Goal: Task Accomplishment & Management: Complete application form

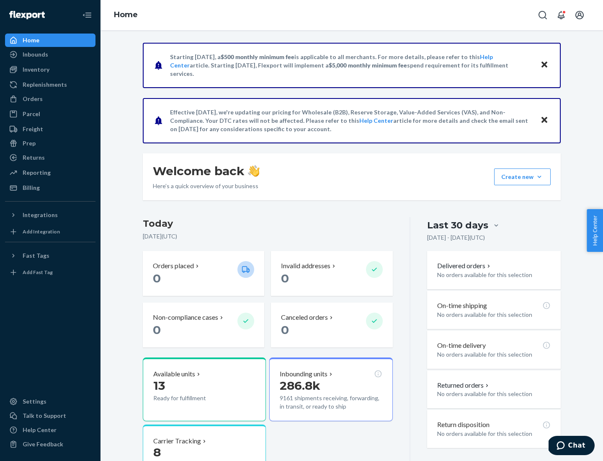
click at [540, 177] on button "Create new Create new inbound Create new order Create new product" at bounding box center [522, 176] width 57 height 17
click at [50, 54] on div "Inbounds" at bounding box center [50, 55] width 89 height 12
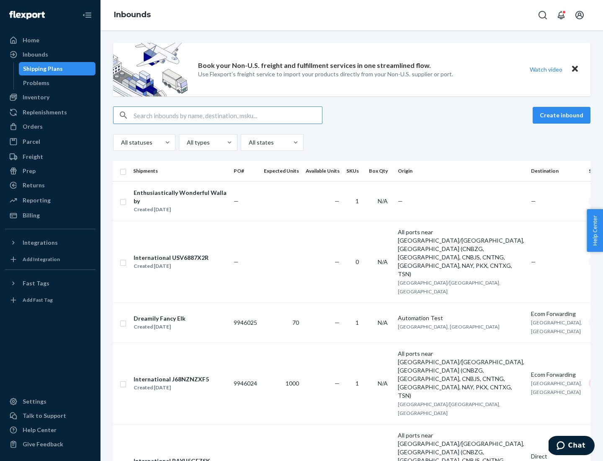
click at [563, 115] on button "Create inbound" at bounding box center [562, 115] width 58 height 17
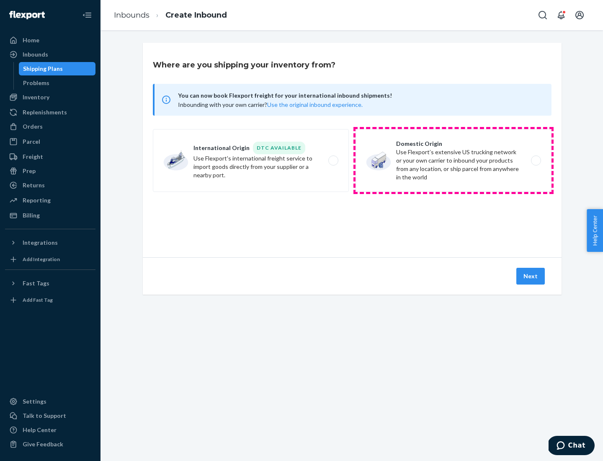
click at [454, 161] on label "Domestic Origin Use Flexport’s extensive US trucking network or your own carrie…" at bounding box center [454, 160] width 196 height 63
click at [536, 161] on input "Domestic Origin Use Flexport’s extensive US trucking network or your own carrie…" at bounding box center [538, 160] width 5 height 5
radio input "true"
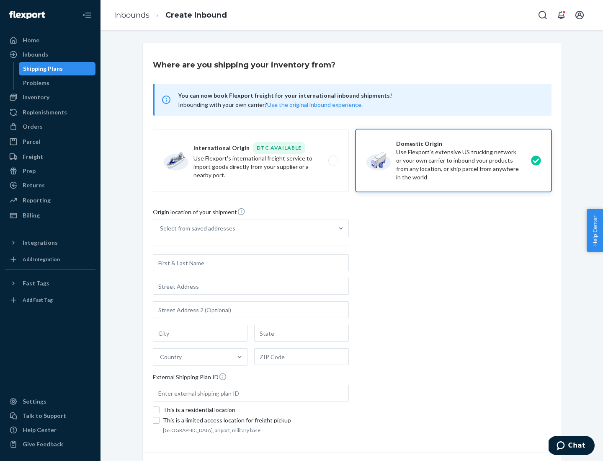
click at [196, 228] on div "Select from saved addresses" at bounding box center [197, 228] width 75 height 8
click at [161, 228] on input "Select from saved addresses" at bounding box center [160, 228] width 1 height 8
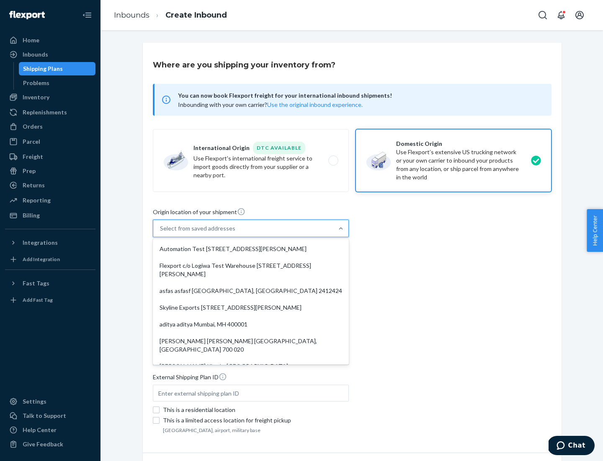
scroll to position [3, 0]
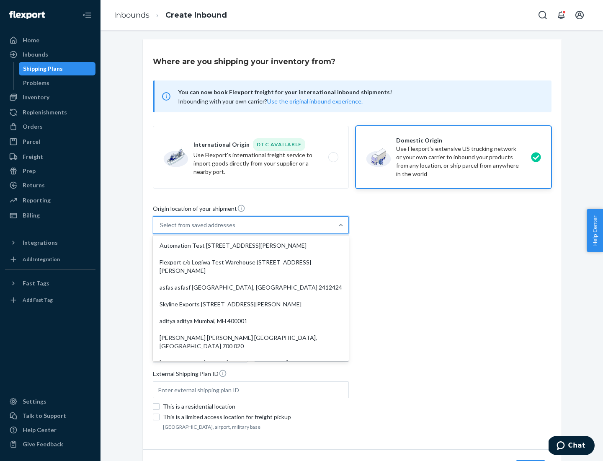
click at [251, 246] on div "Automation Test [STREET_ADDRESS][PERSON_NAME]" at bounding box center [251, 245] width 193 height 17
click at [161, 229] on input "option Automation Test [STREET_ADDRESS][PERSON_NAME]. 9 results available. Use …" at bounding box center [160, 225] width 1 height 8
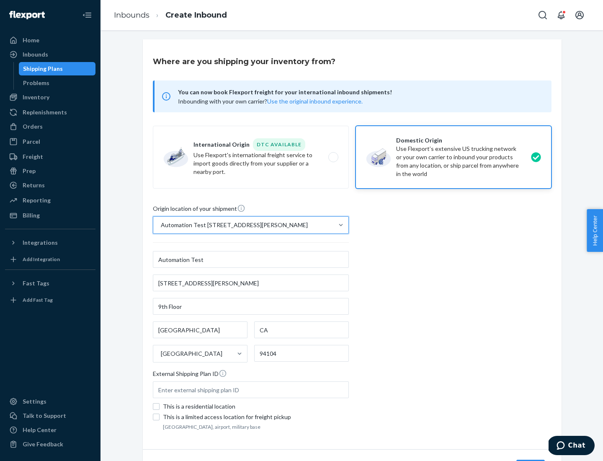
type input "Automation Test"
type input "9th Floor"
type input "[GEOGRAPHIC_DATA]"
type input "CA"
type input "94104"
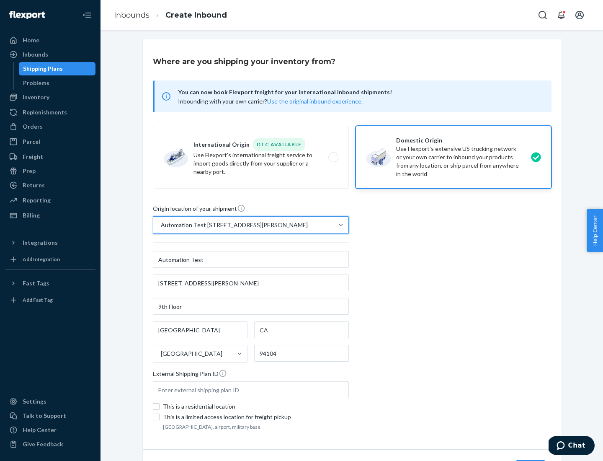
type input "[STREET_ADDRESS][PERSON_NAME]"
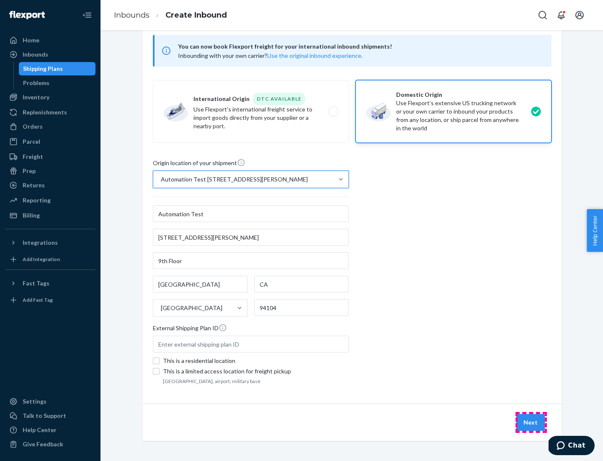
click at [531, 422] on button "Next" at bounding box center [531, 422] width 28 height 17
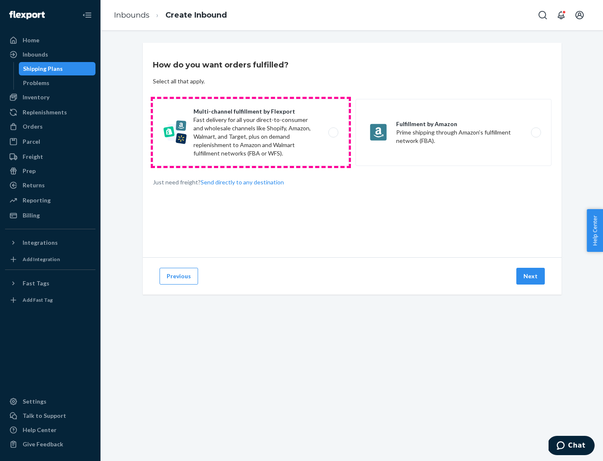
click at [251, 132] on label "Multi-channel fulfillment by Flexport Fast delivery for all your direct-to-cons…" at bounding box center [251, 132] width 196 height 67
click at [333, 132] on input "Multi-channel fulfillment by Flexport Fast delivery for all your direct-to-cons…" at bounding box center [335, 132] width 5 height 5
radio input "true"
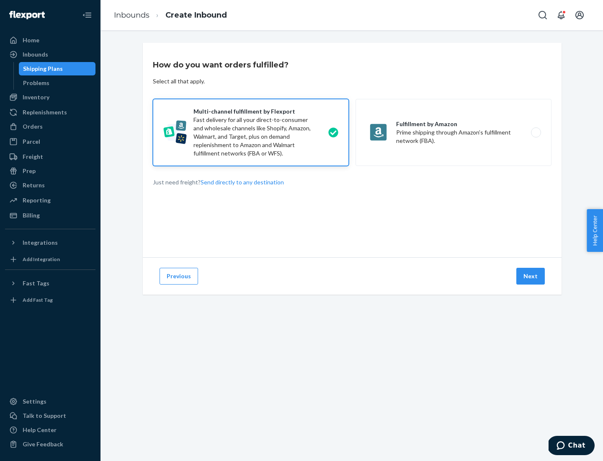
click at [531, 276] on button "Next" at bounding box center [531, 276] width 28 height 17
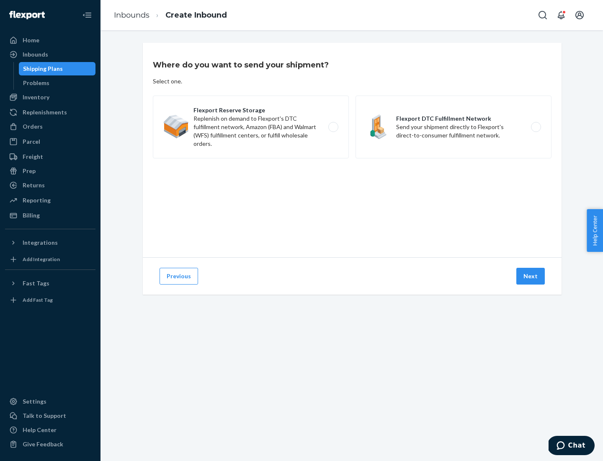
click at [454, 127] on label "Flexport DTC Fulfillment Network Send your shipment directly to Flexport's dire…" at bounding box center [454, 127] width 196 height 63
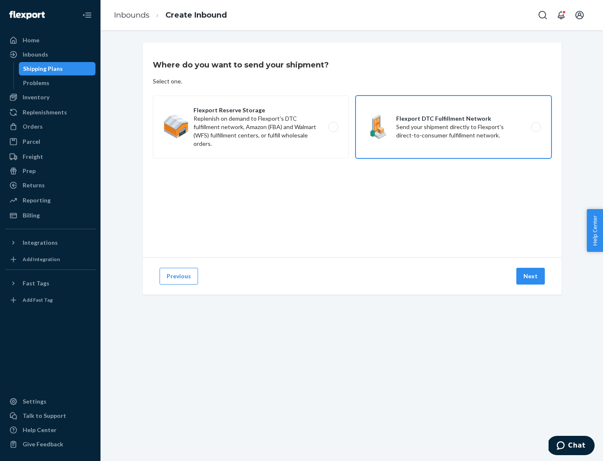
click at [536, 127] on input "Flexport DTC Fulfillment Network Send your shipment directly to Flexport's dire…" at bounding box center [538, 126] width 5 height 5
radio input "true"
click at [531, 276] on button "Next" at bounding box center [531, 276] width 28 height 17
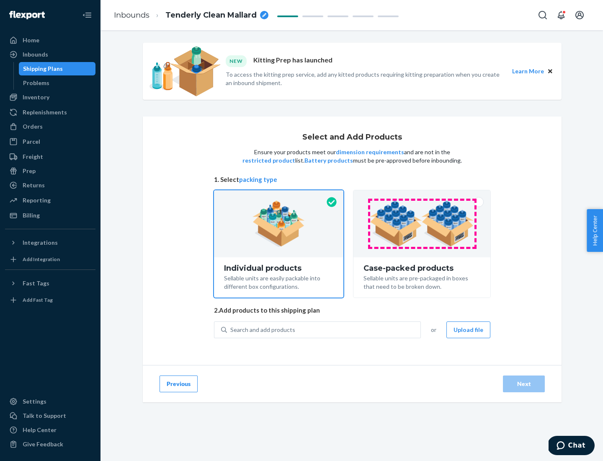
click at [422, 224] on img at bounding box center [422, 224] width 104 height 46
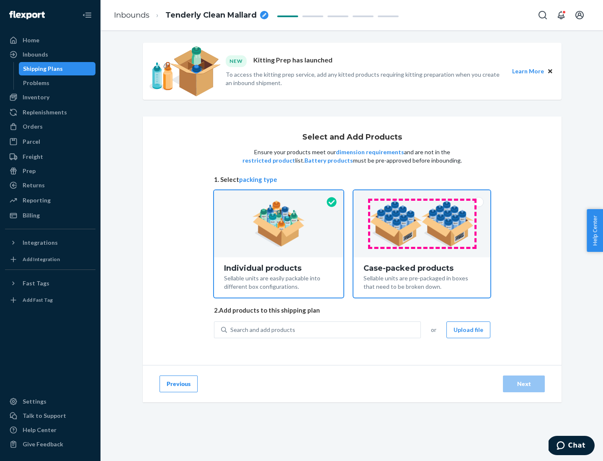
click at [422, 196] on input "Case-packed products Sellable units are pre-packaged in boxes that need to be b…" at bounding box center [421, 192] width 5 height 5
radio input "true"
radio input "false"
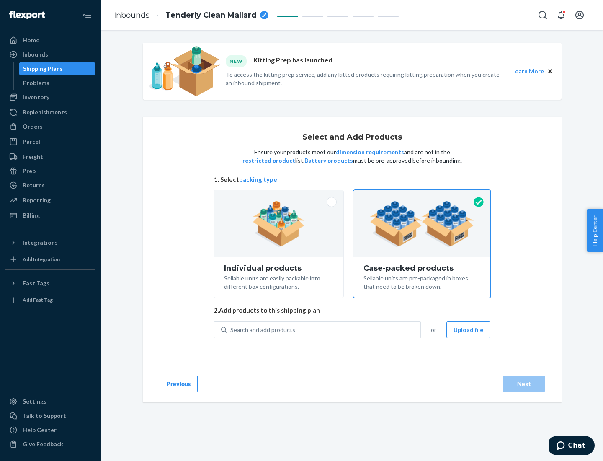
click at [324, 329] on div "Search and add products" at bounding box center [324, 329] width 194 height 15
click at [231, 329] on input "Search and add products" at bounding box center [230, 330] width 1 height 8
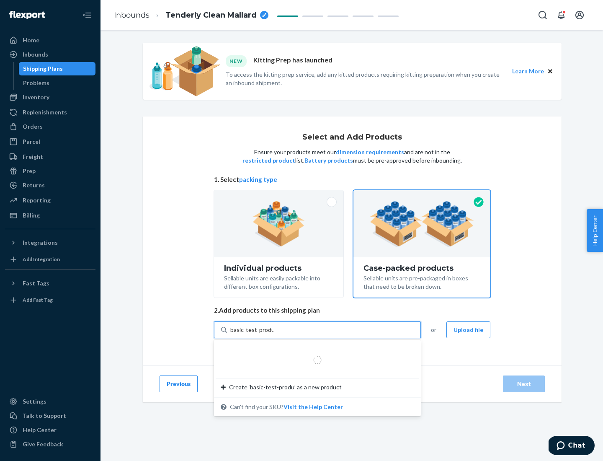
type input "basic-test-product-1"
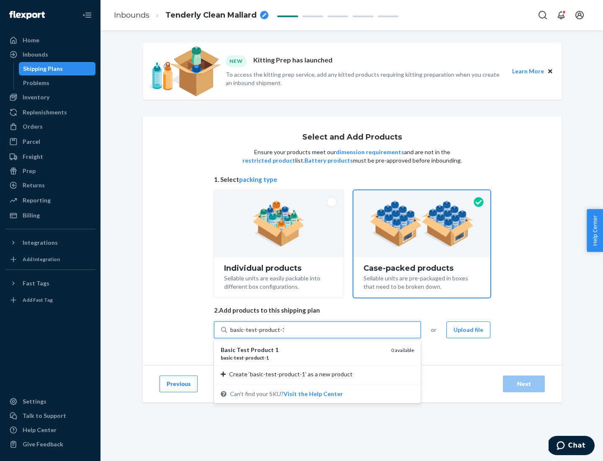
click at [303, 357] on div "basic - test - product - 1" at bounding box center [303, 357] width 164 height 7
click at [284, 334] on input "basic-test-product-1" at bounding box center [257, 330] width 54 height 8
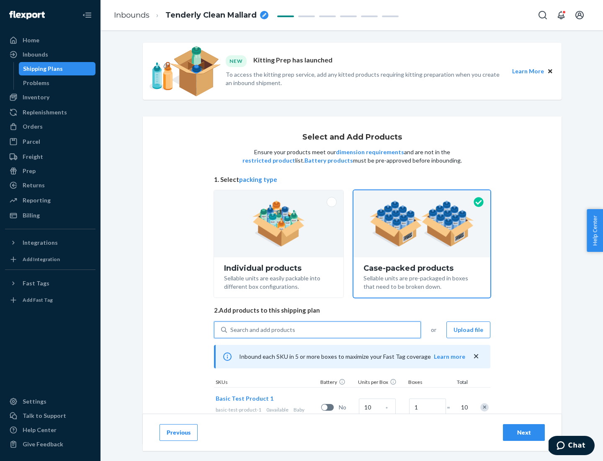
scroll to position [30, 0]
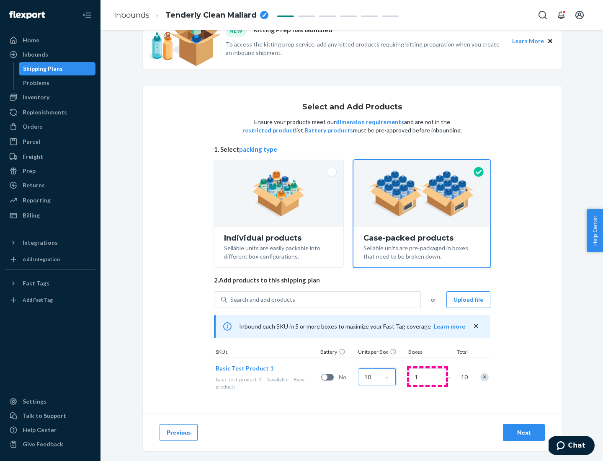
type input "10"
type input "7"
click at [524, 432] on div "Next" at bounding box center [524, 432] width 28 height 8
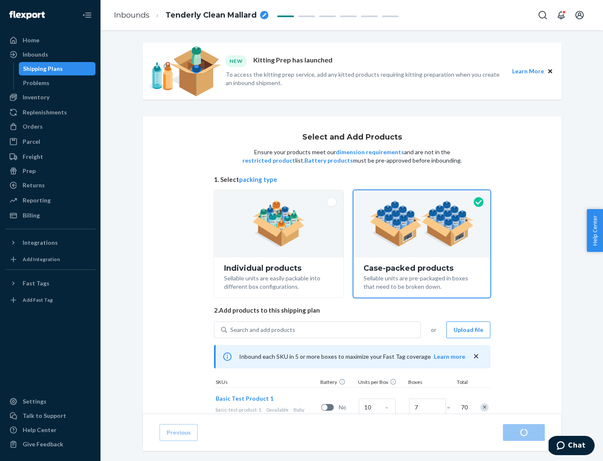
radio input "true"
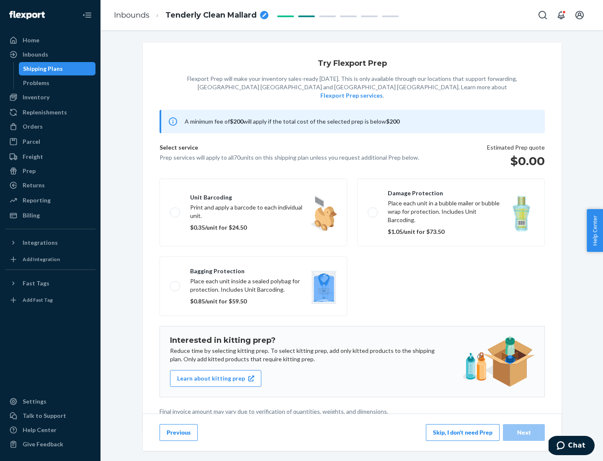
scroll to position [2, 0]
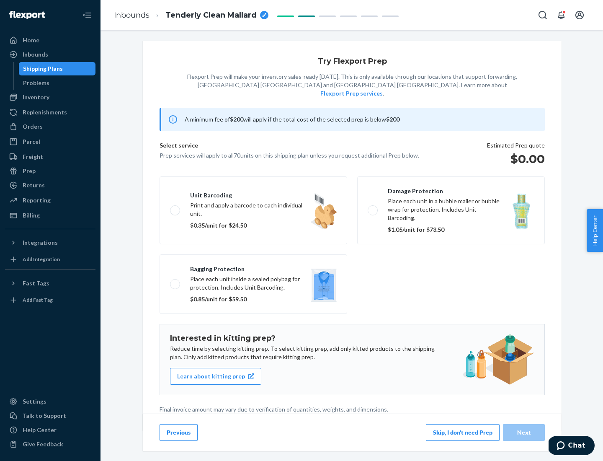
click at [254, 267] on label "Bagging protection Place each unit inside a sealed polybag for protection. Incl…" at bounding box center [254, 284] width 188 height 60
click at [176, 281] on input "Bagging protection Place each unit inside a sealed polybag for protection. Incl…" at bounding box center [172, 283] width 5 height 5
checkbox input "true"
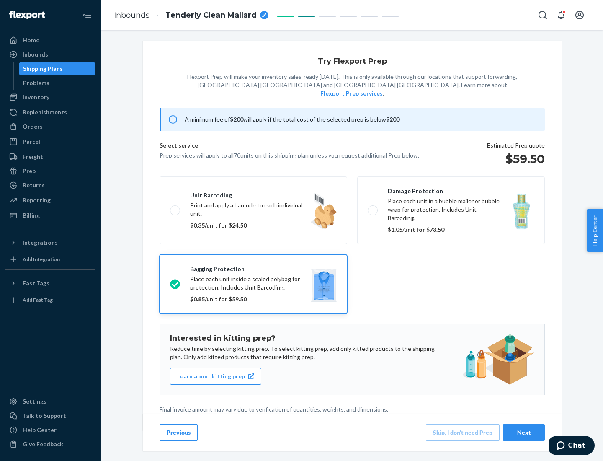
click at [524, 432] on div "Next" at bounding box center [524, 432] width 28 height 8
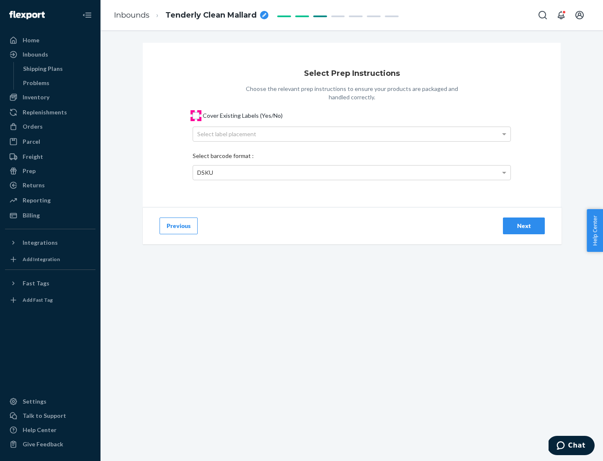
click at [196, 115] on input "Cover Existing Labels (Yes/No)" at bounding box center [196, 115] width 7 height 7
checkbox input "true"
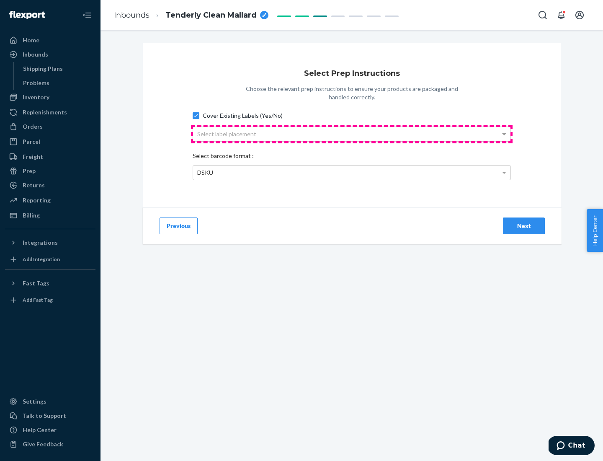
click at [352, 134] on div "Select label placement" at bounding box center [352, 134] width 318 height 14
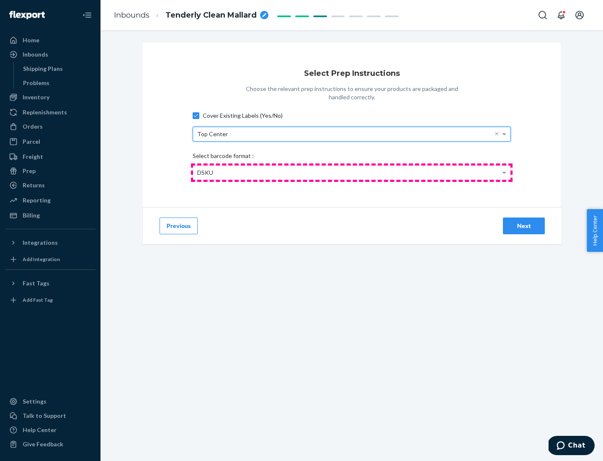
click at [352, 172] on div "DSKU" at bounding box center [352, 173] width 318 height 14
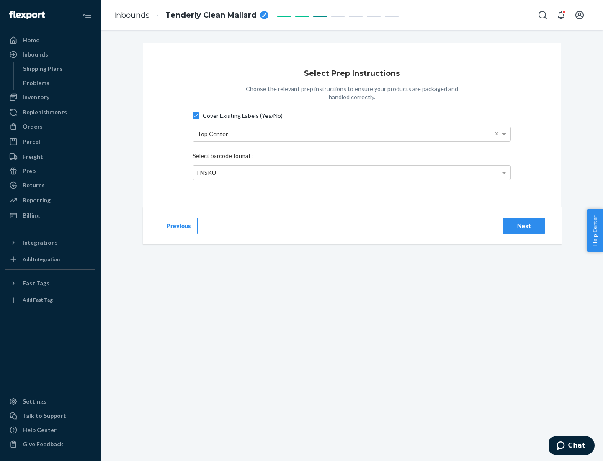
click at [524, 225] on div "Next" at bounding box center [524, 226] width 28 height 8
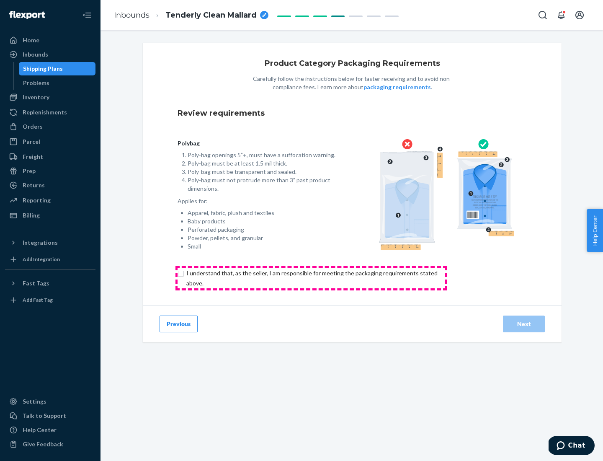
click at [311, 278] on input "checkbox" at bounding box center [317, 278] width 279 height 20
checkbox input "true"
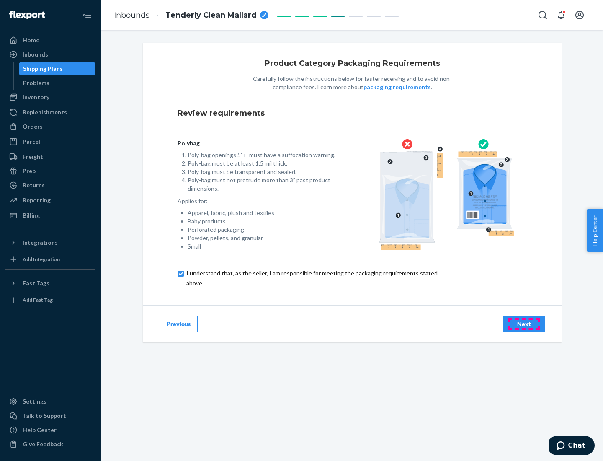
click at [524, 324] on div "Next" at bounding box center [524, 324] width 28 height 8
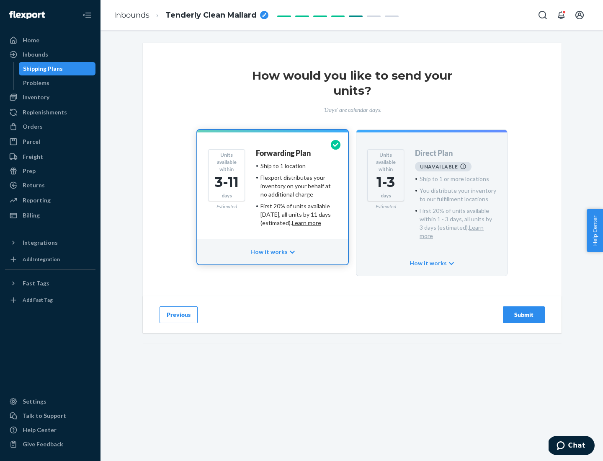
click at [284, 153] on h4 "Forwarding Plan" at bounding box center [283, 153] width 55 height 8
click at [524, 311] on div "Submit" at bounding box center [524, 315] width 28 height 8
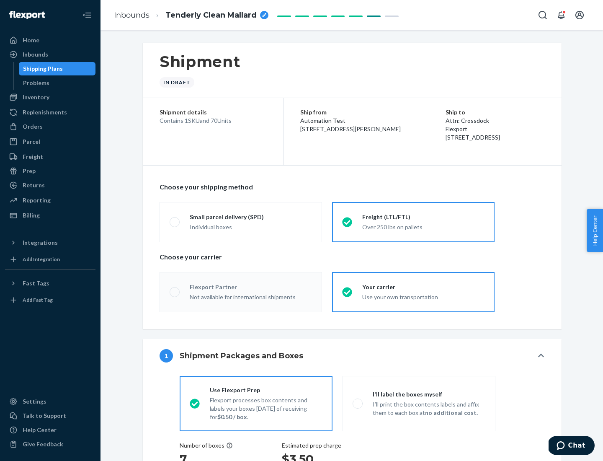
radio input "true"
radio input "false"
radio input "true"
radio input "false"
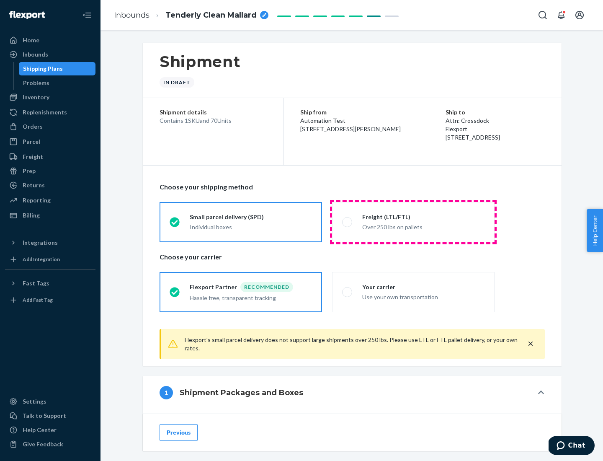
click at [414, 222] on div "Over 250 lbs on pallets" at bounding box center [423, 226] width 122 height 10
click at [348, 222] on input "Freight (LTL/FTL) Over 250 lbs on pallets" at bounding box center [344, 221] width 5 height 5
radio input "true"
radio input "false"
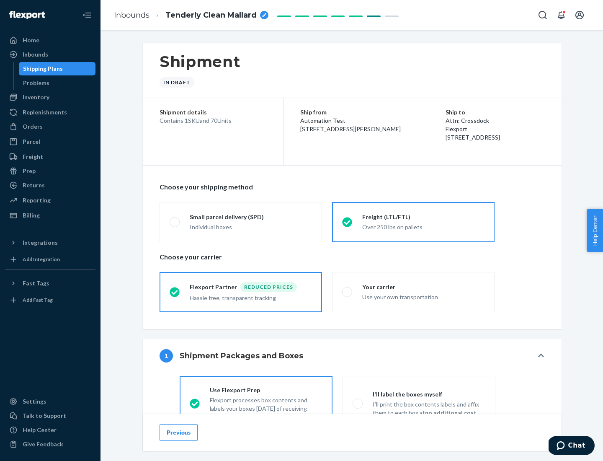
scroll to position [47, 0]
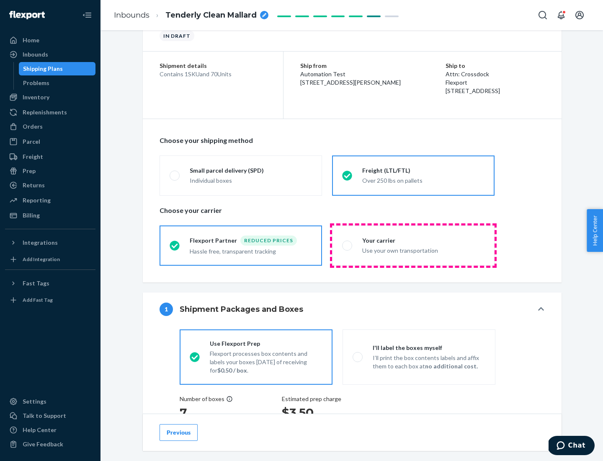
click at [414, 245] on div "Use your own transportation" at bounding box center [423, 250] width 122 height 10
click at [348, 245] on input "Your carrier Use your own transportation" at bounding box center [344, 245] width 5 height 5
radio input "true"
radio input "false"
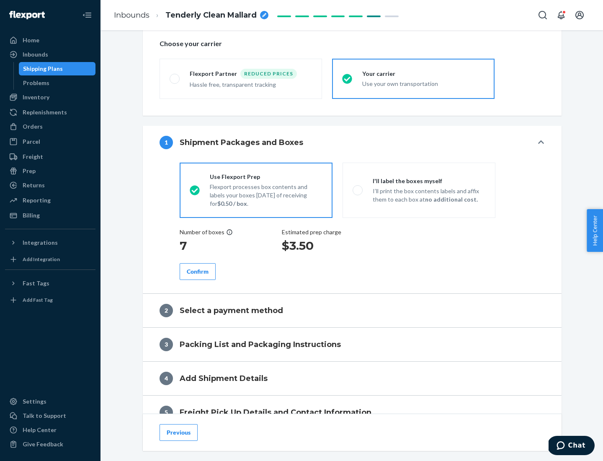
scroll to position [158, 0]
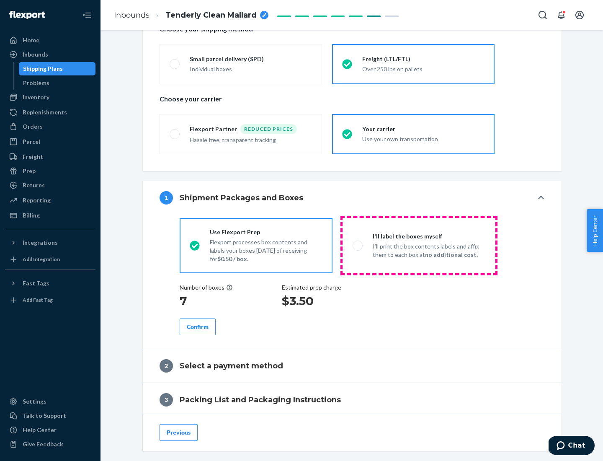
click at [419, 245] on p "I’ll print the box contents labels and affix them to each box at no additional …" at bounding box center [429, 250] width 113 height 17
click at [358, 245] on input "I'll label the boxes myself I’ll print the box contents labels and affix them t…" at bounding box center [355, 245] width 5 height 5
radio input "true"
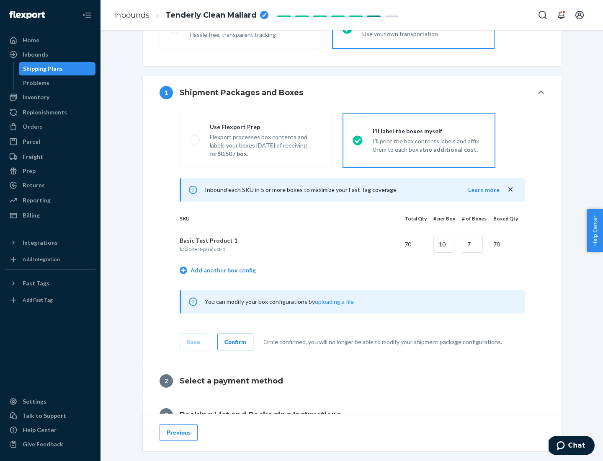
scroll to position [145, 0]
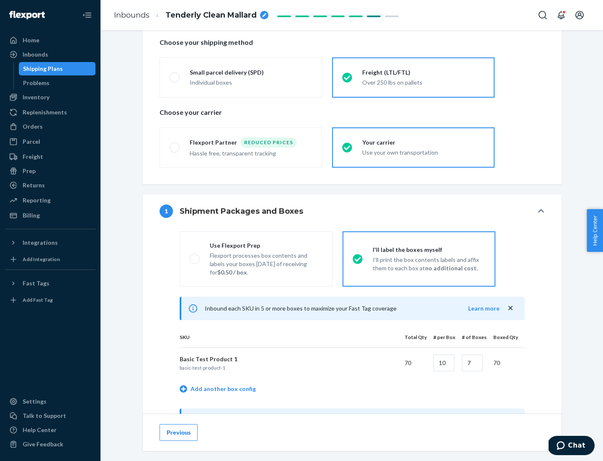
click at [266, 245] on div "Use Flexport Prep" at bounding box center [266, 245] width 113 height 8
click at [195, 256] on input "Use Flexport Prep Flexport processes box contents and labels your boxes [DATE] …" at bounding box center [192, 258] width 5 height 5
radio input "true"
radio input "false"
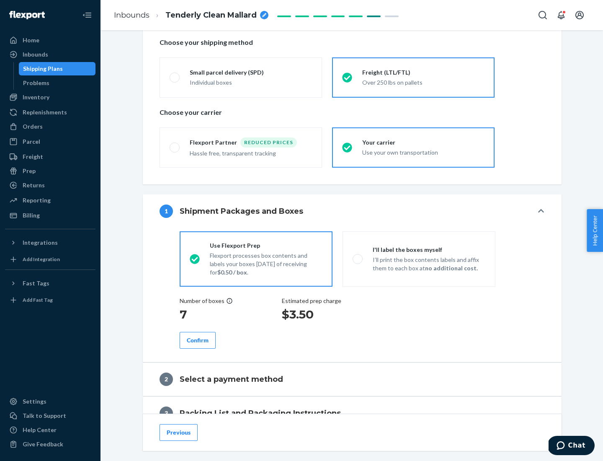
scroll to position [239, 0]
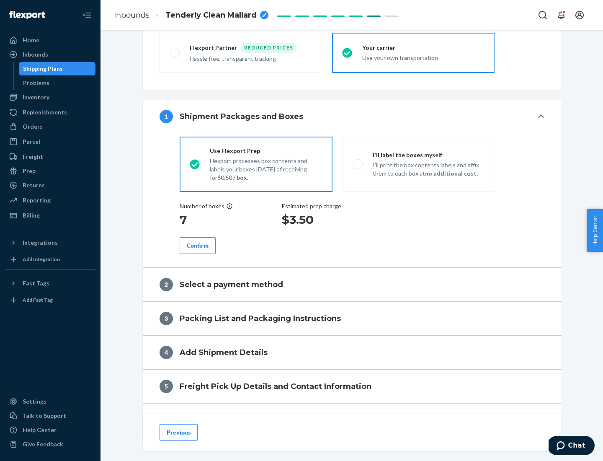
click at [198, 245] on div "Confirm" at bounding box center [198, 245] width 22 height 8
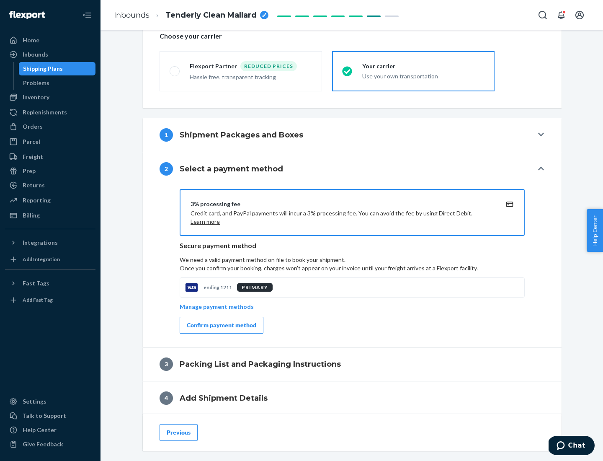
scroll to position [300, 0]
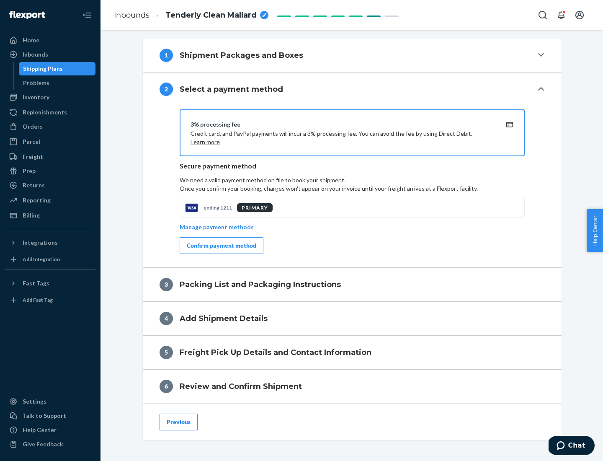
click at [221, 246] on div "Confirm payment method" at bounding box center [222, 245] width 70 height 8
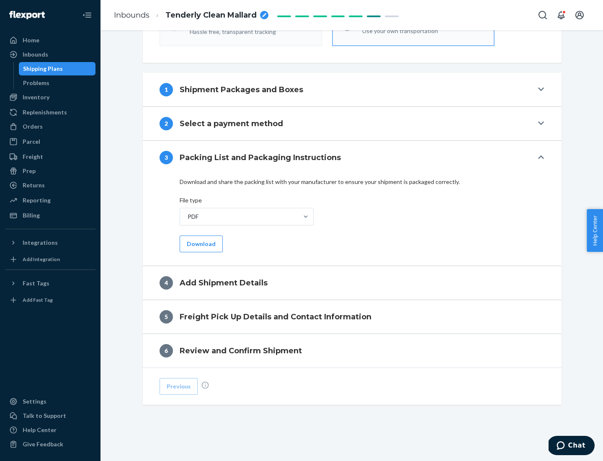
scroll to position [264, 0]
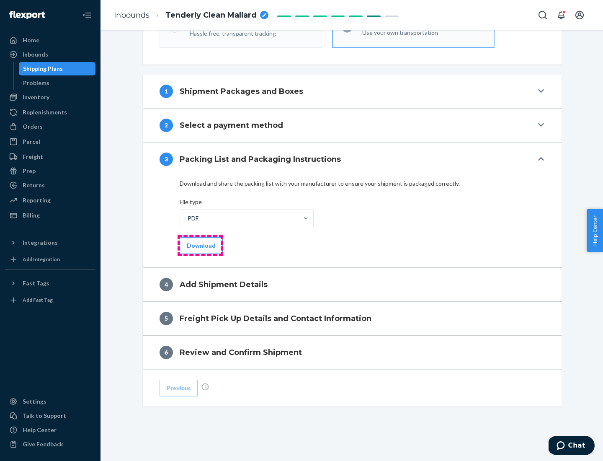
click at [200, 245] on button "Download" at bounding box center [201, 245] width 43 height 17
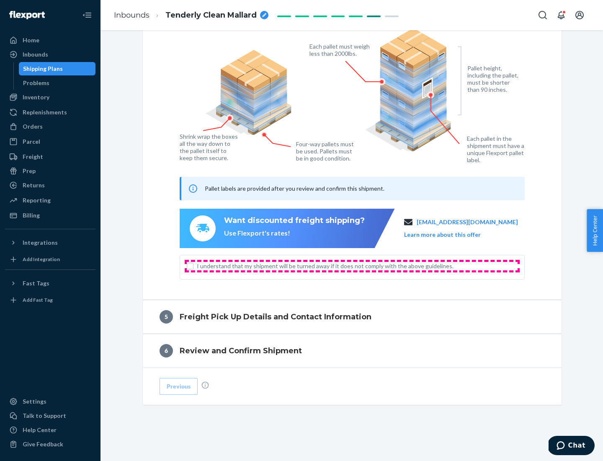
click at [352, 266] on span "I understand that my shipment will be turned away if it does not comply with th…" at bounding box center [357, 266] width 321 height 8
click at [194, 266] on input "I understand that my shipment will be turned away if it does not comply with th…" at bounding box center [190, 266] width 7 height 7
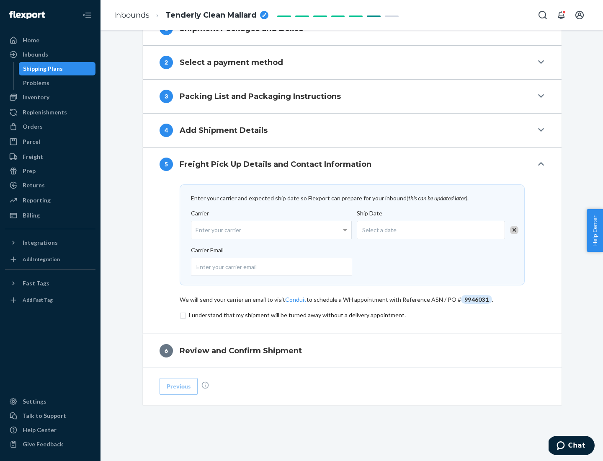
click at [352, 315] on input "checkbox" at bounding box center [352, 315] width 345 height 10
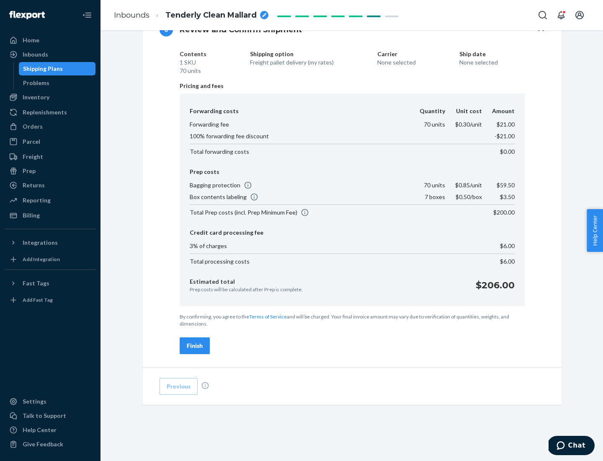
click at [195, 346] on div "Finish" at bounding box center [195, 346] width 16 height 8
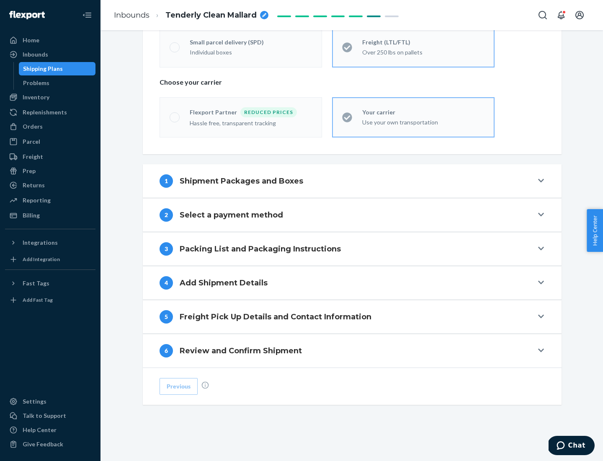
scroll to position [175, 0]
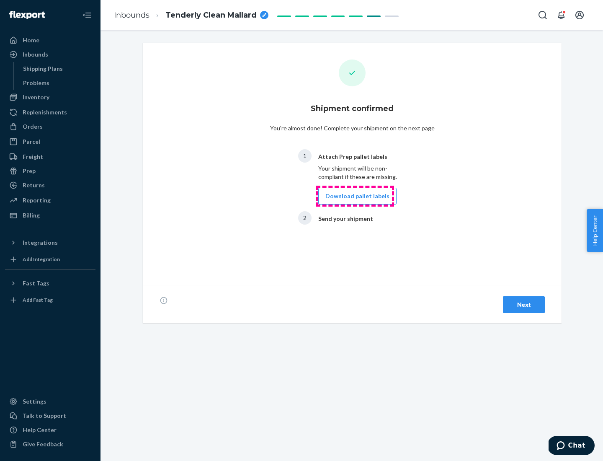
click at [355, 196] on button "Download pallet labels" at bounding box center [357, 196] width 78 height 17
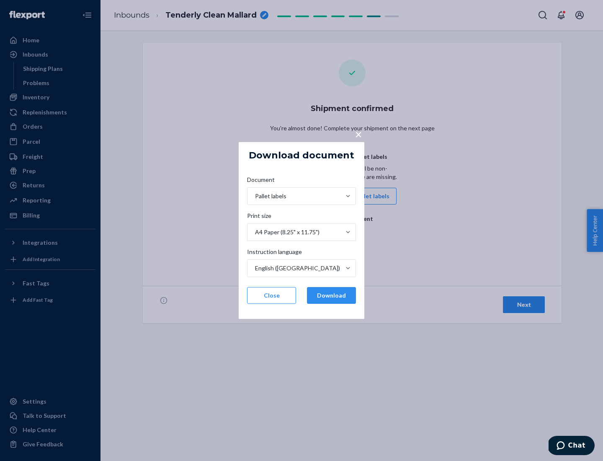
click at [331, 295] on button "Download" at bounding box center [331, 295] width 49 height 17
click at [358, 134] on span "×" at bounding box center [358, 134] width 7 height 14
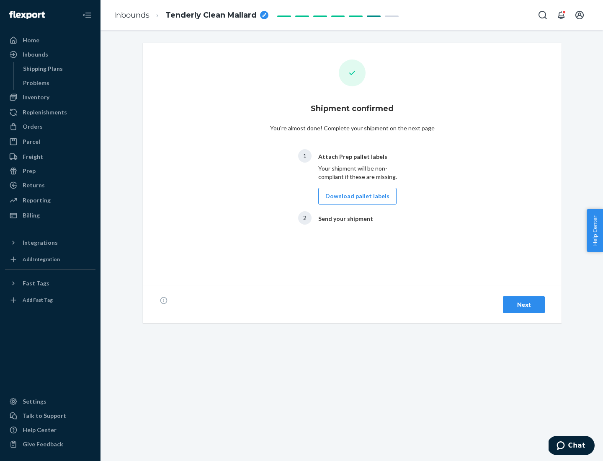
click at [524, 305] on div "Next" at bounding box center [524, 304] width 28 height 8
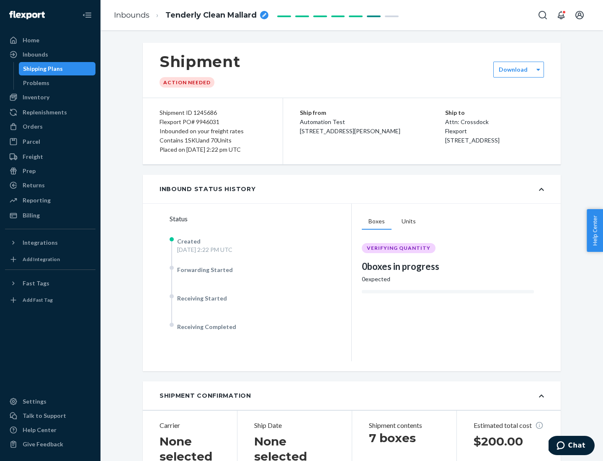
scroll to position [180, 0]
